Goal: Task Accomplishment & Management: Use online tool/utility

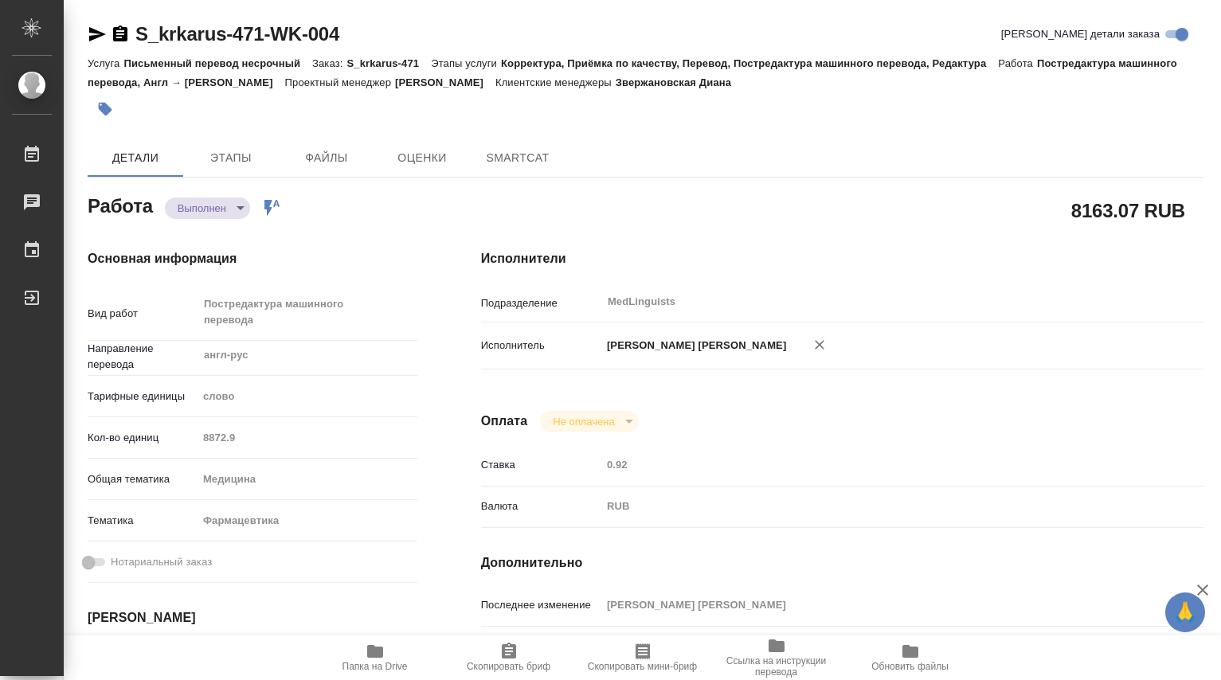
type textarea "x"
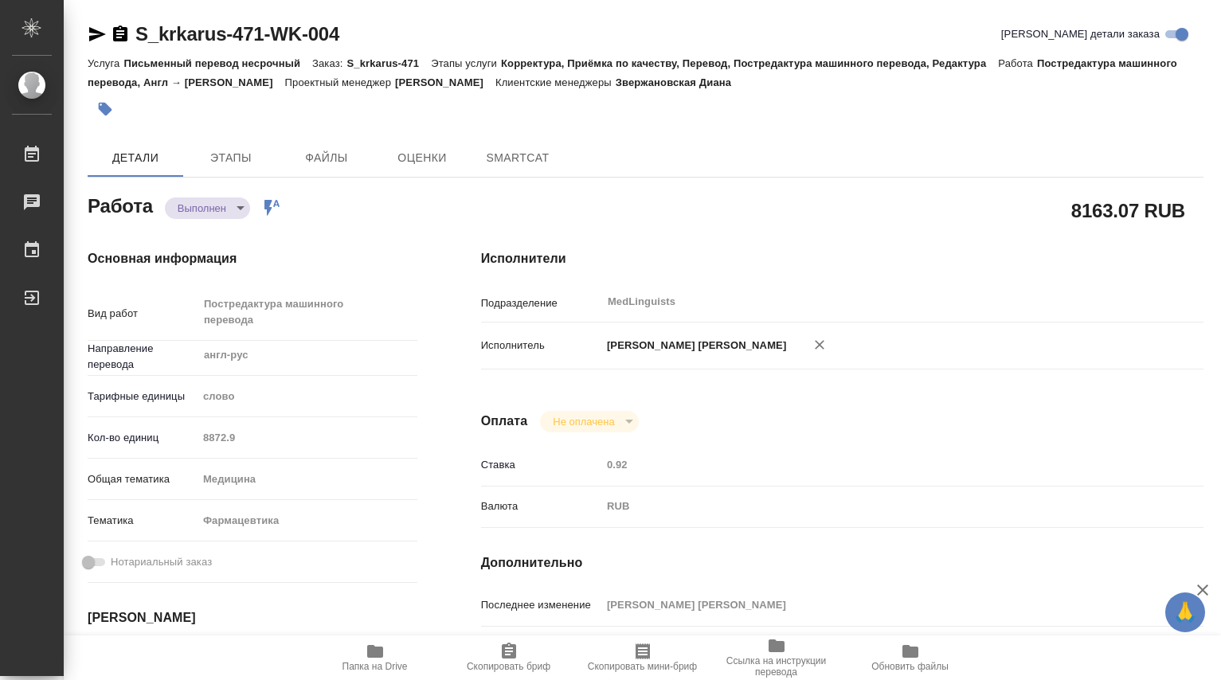
type textarea "x"
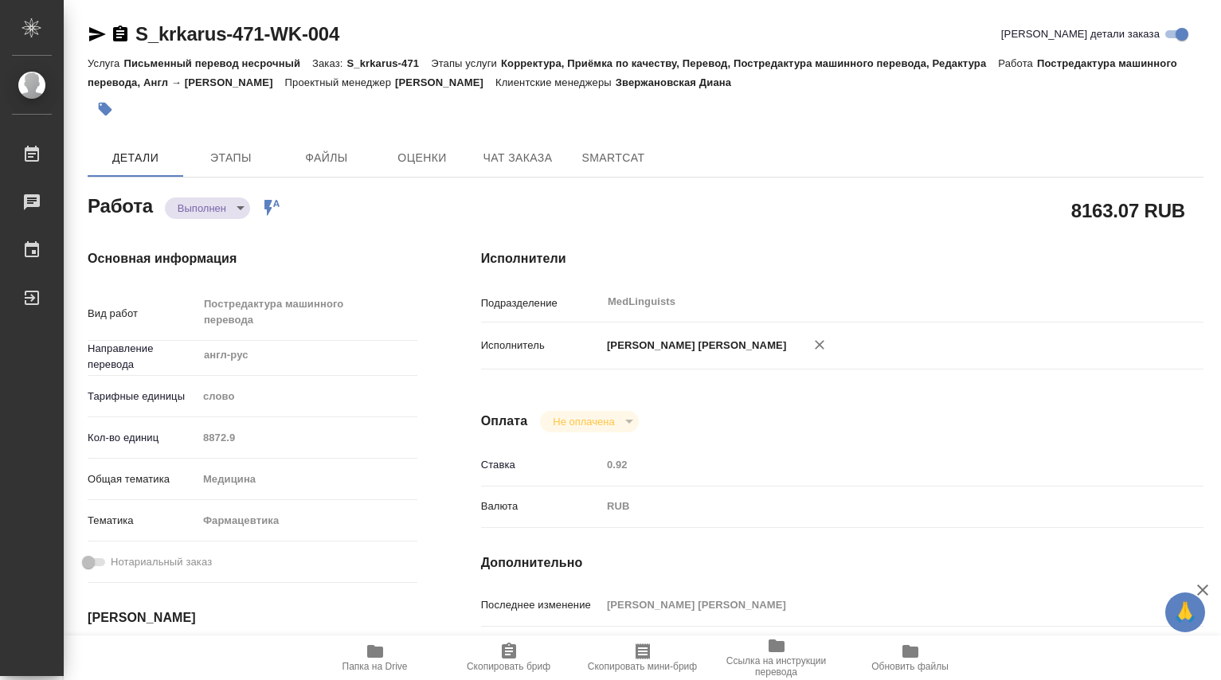
type textarea "x"
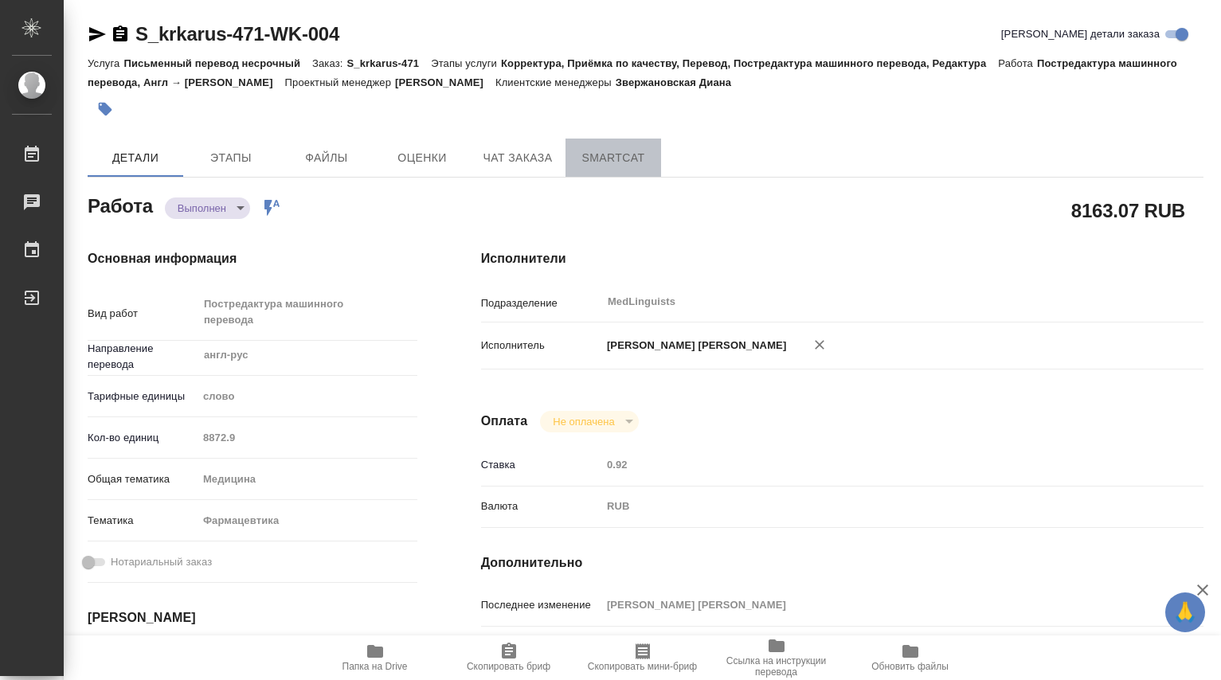
click at [613, 164] on span "SmartCat" at bounding box center [613, 158] width 76 height 20
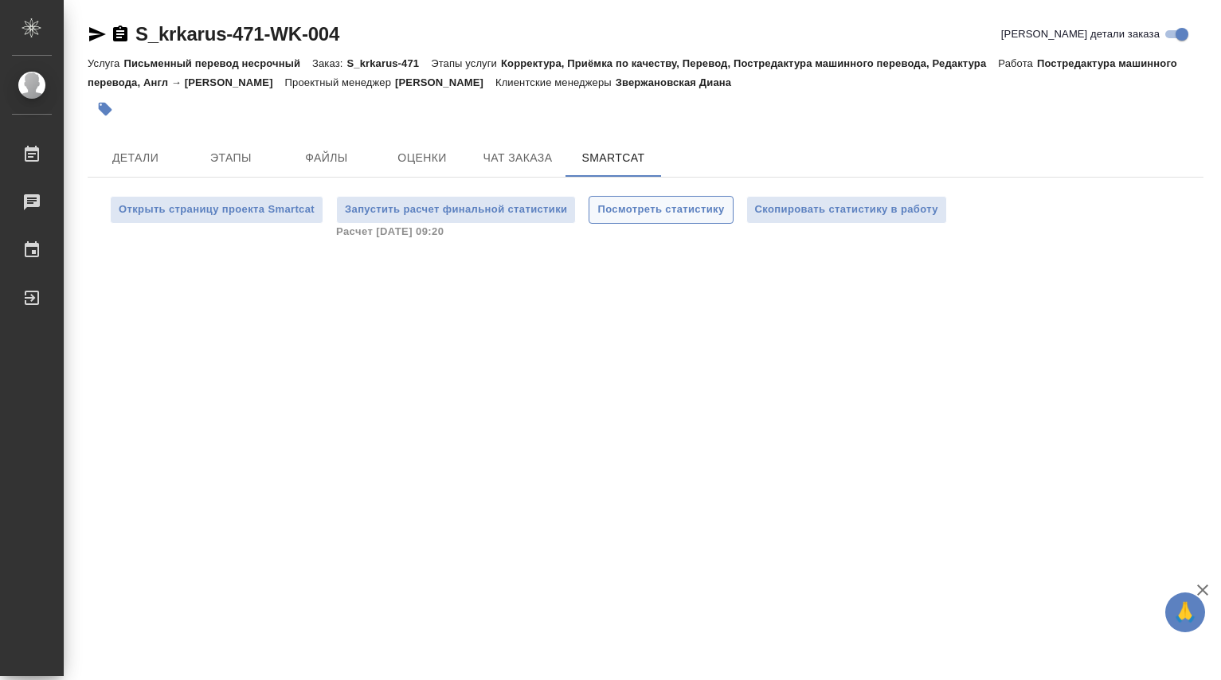
click at [661, 213] on span "Посмотреть статистику" at bounding box center [660, 210] width 127 height 18
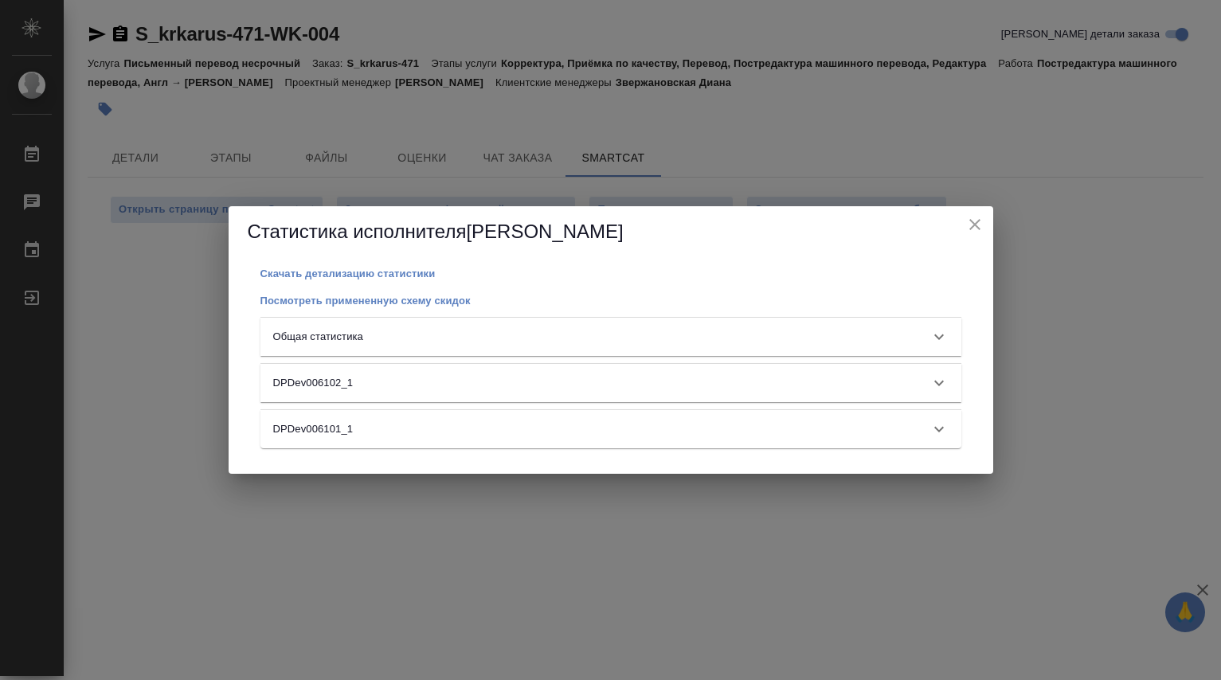
click at [943, 334] on icon at bounding box center [938, 336] width 19 height 19
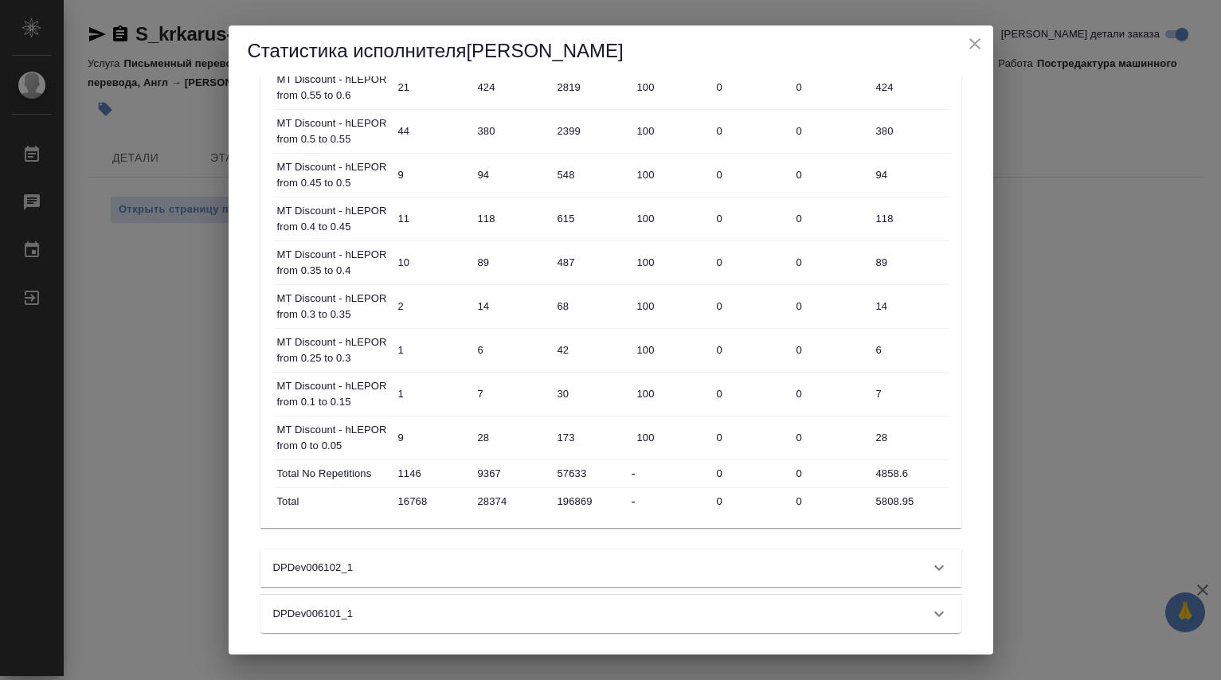
scroll to position [901, 0]
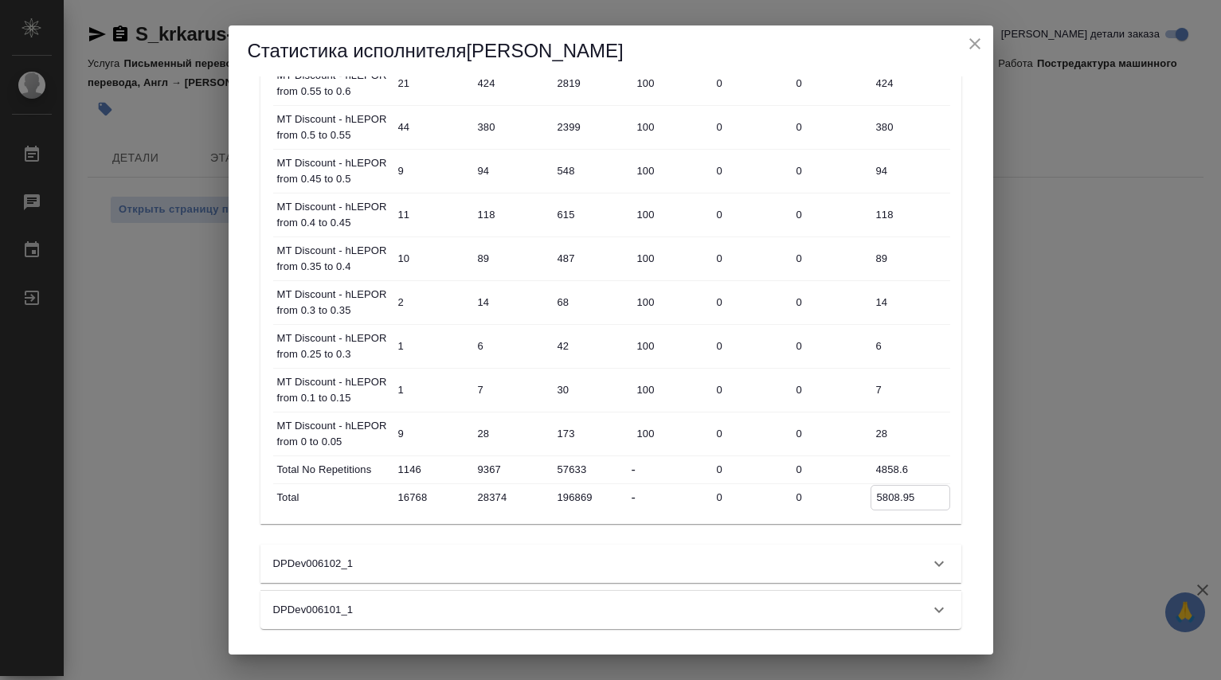
drag, startPoint x: 916, startPoint y: 499, endPoint x: 866, endPoint y: 496, distance: 50.3
click at [866, 496] on div "Total 16768 28374 196869 - 0 0 5808.95" at bounding box center [611, 497] width 677 height 27
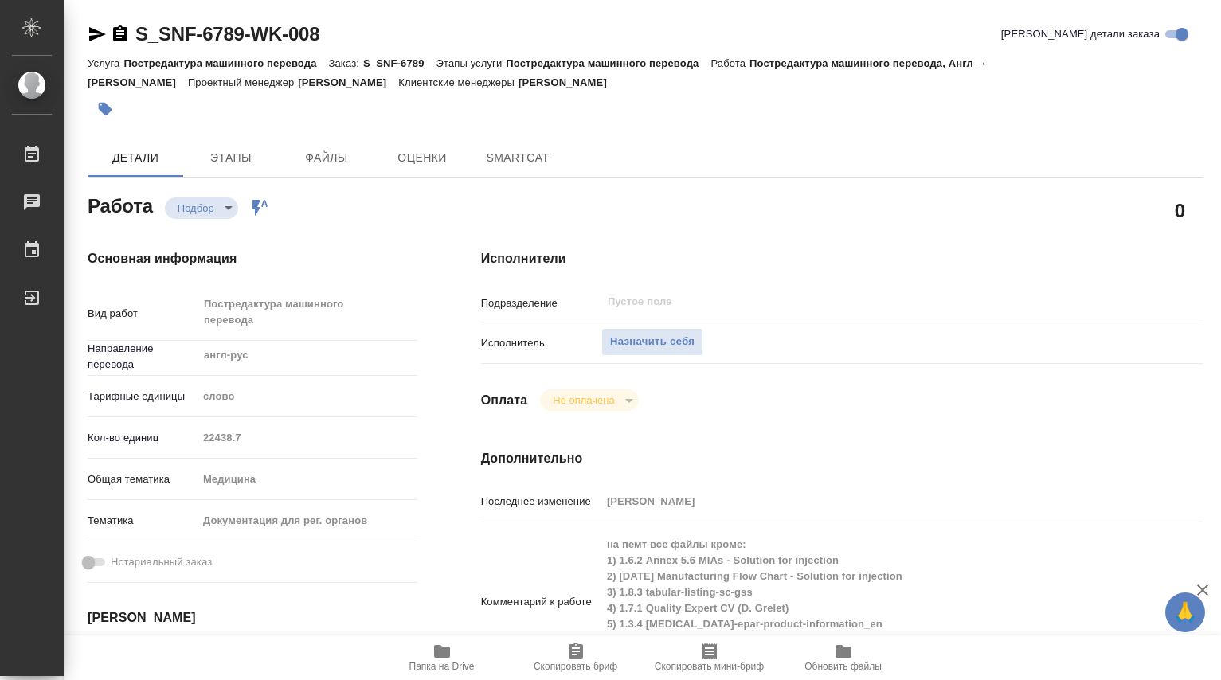
type textarea "x"
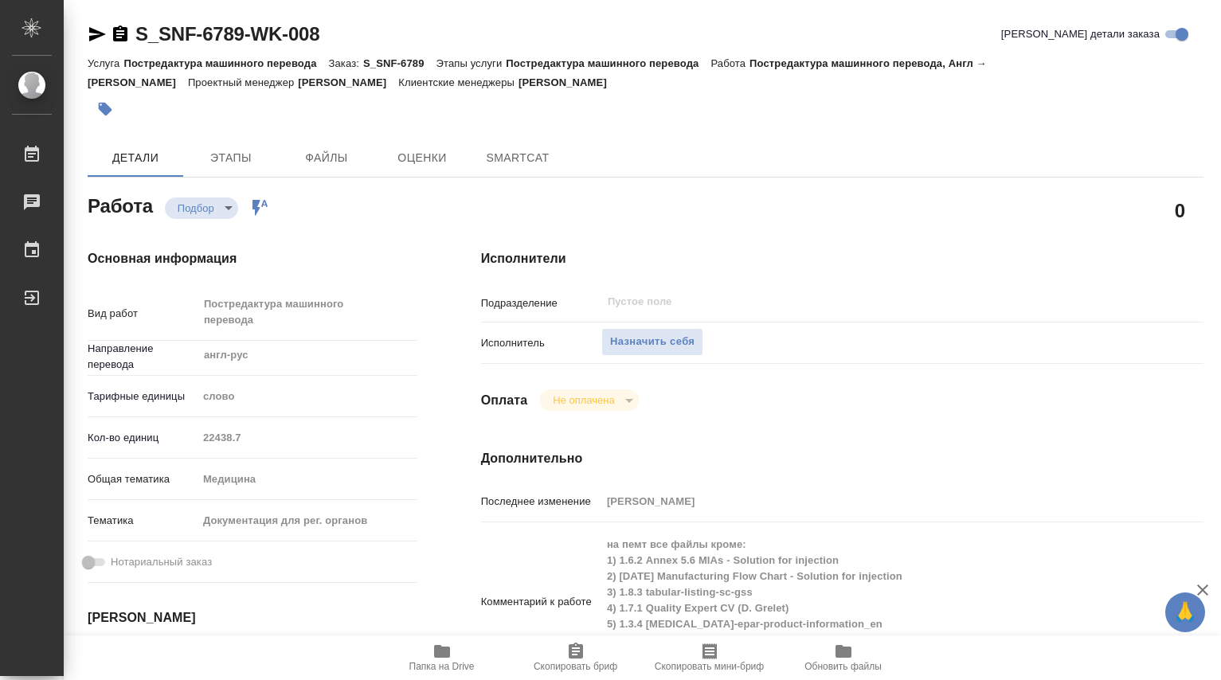
type textarea "x"
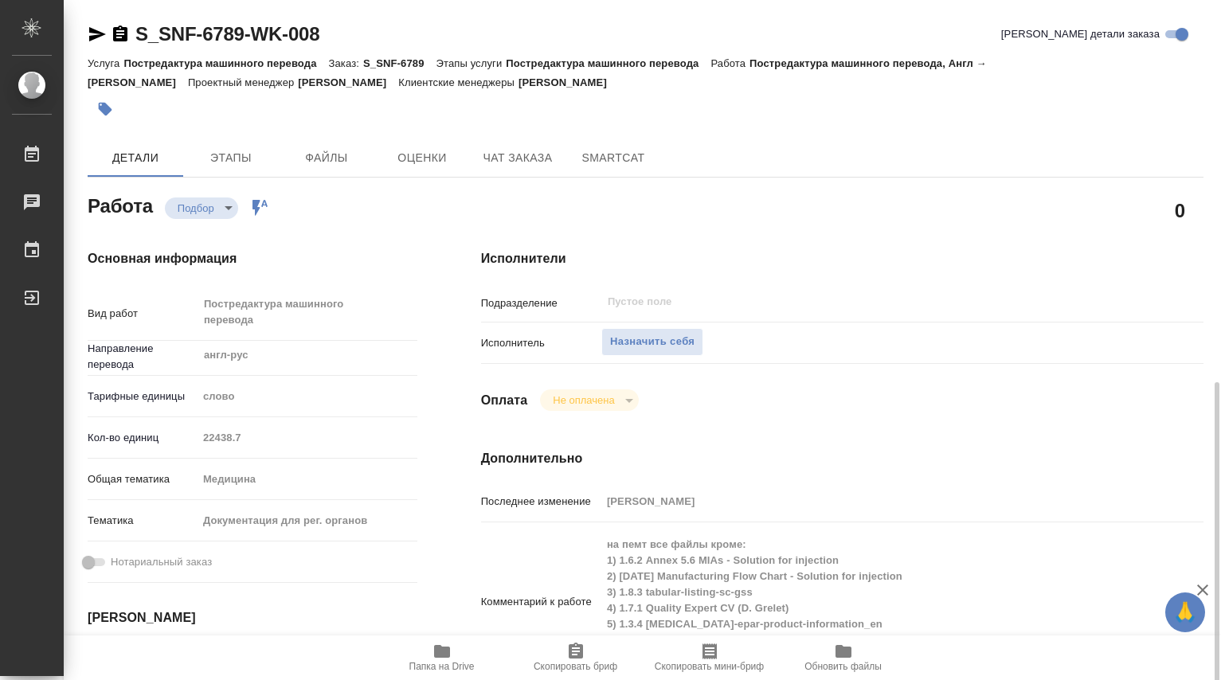
scroll to position [265, 0]
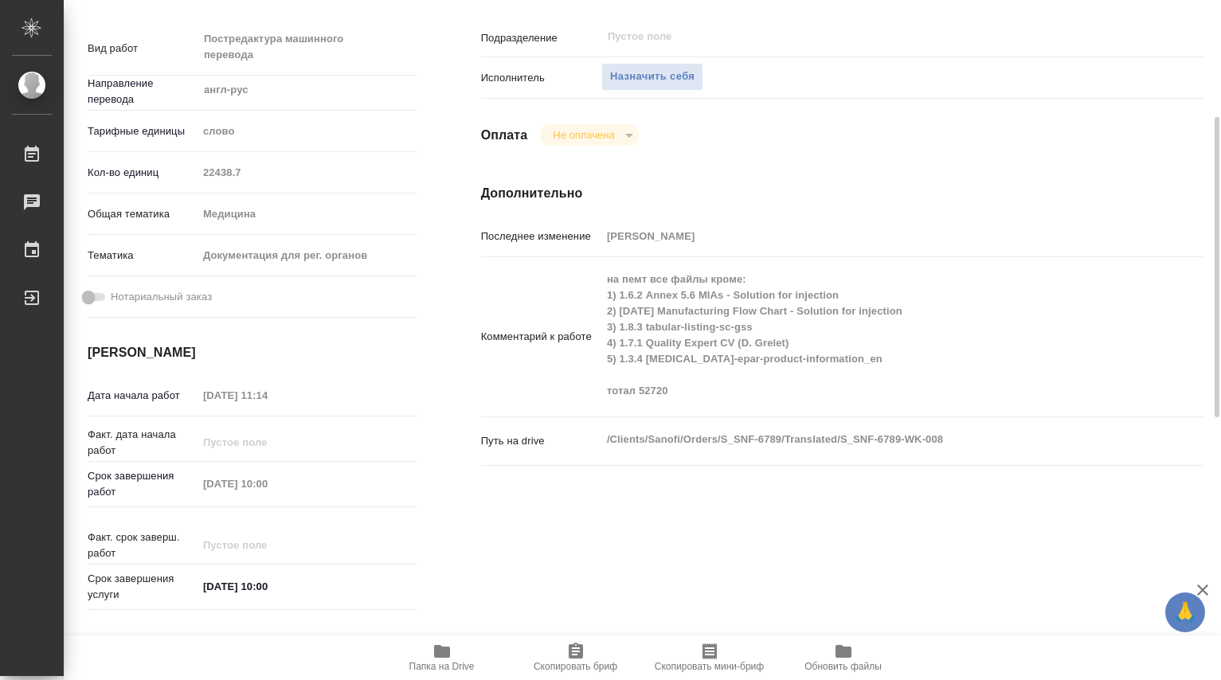
type textarea "x"
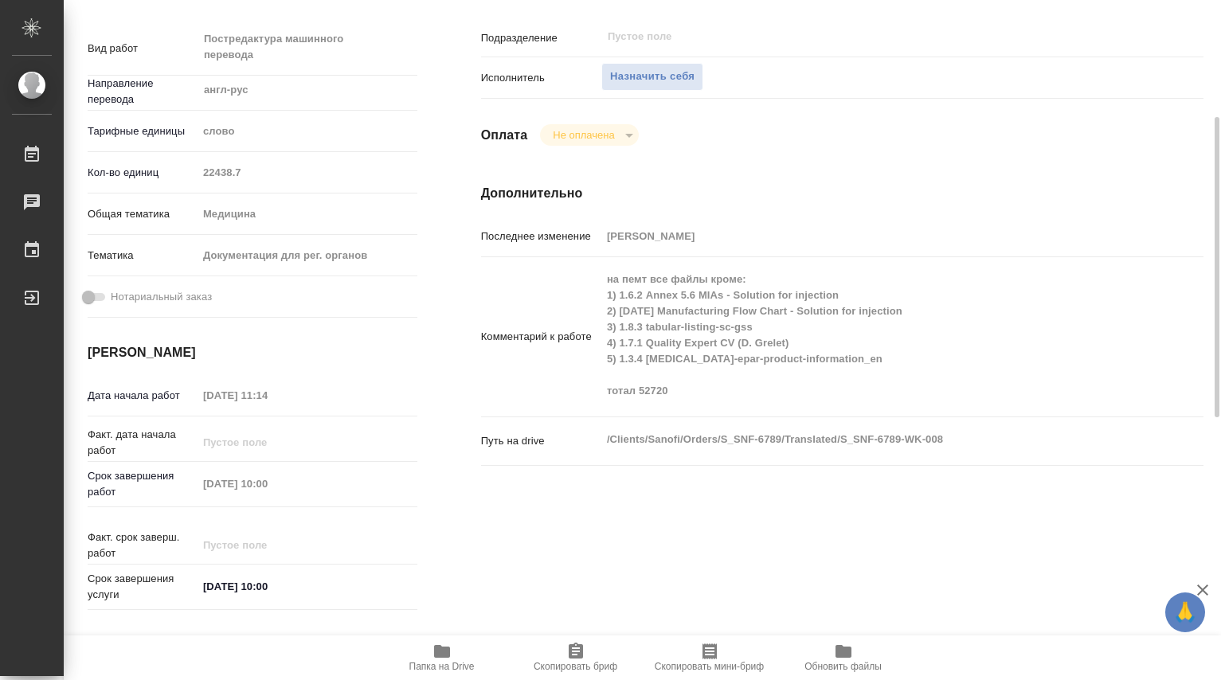
type textarea "x"
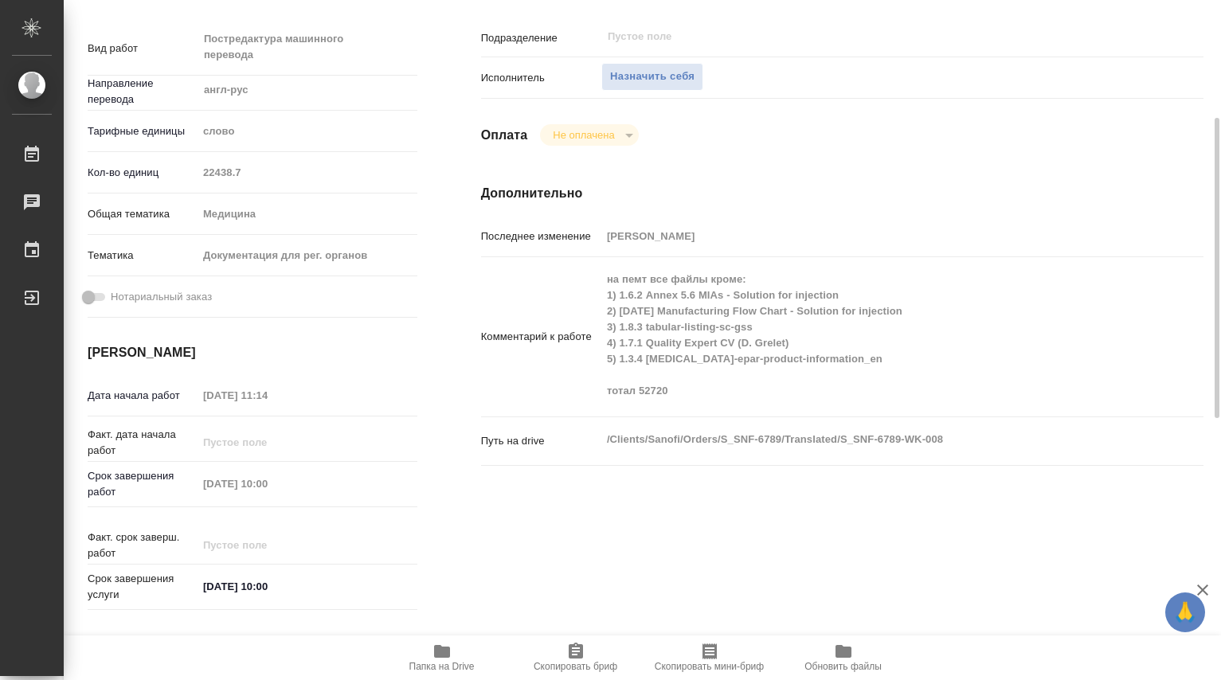
scroll to position [1, 0]
